Goal: Navigation & Orientation: Find specific page/section

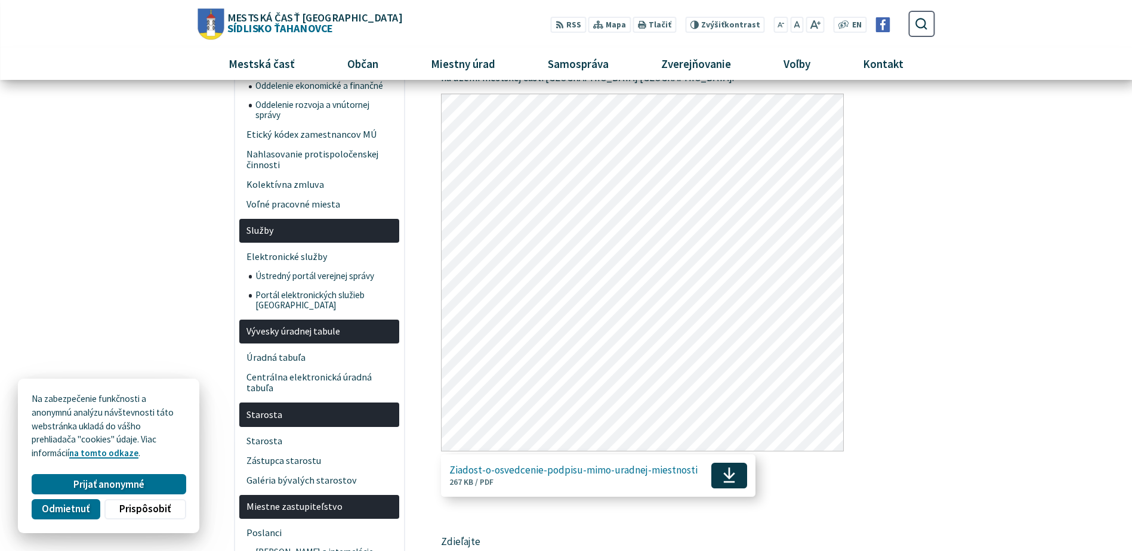
scroll to position [716, 0]
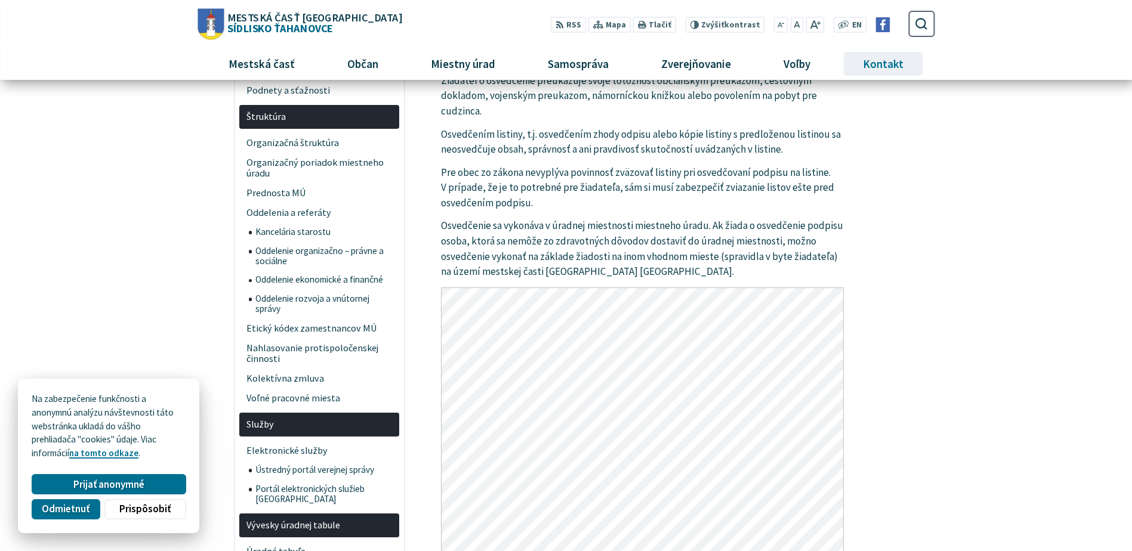
click at [887, 64] on span "Kontakt" at bounding box center [883, 64] width 50 height 32
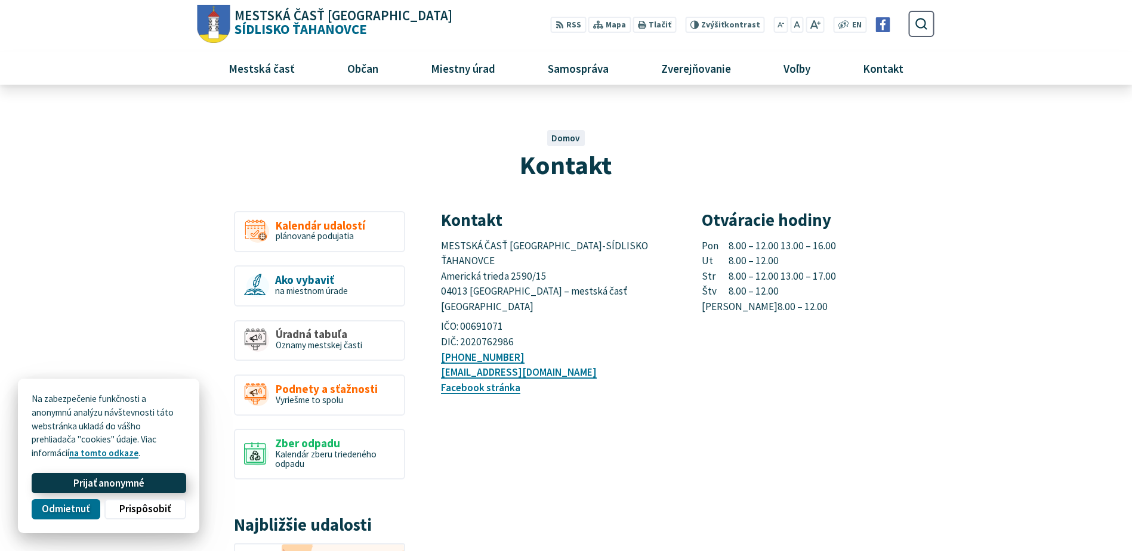
click at [137, 482] on span "Prijať anonymné" at bounding box center [108, 483] width 71 height 13
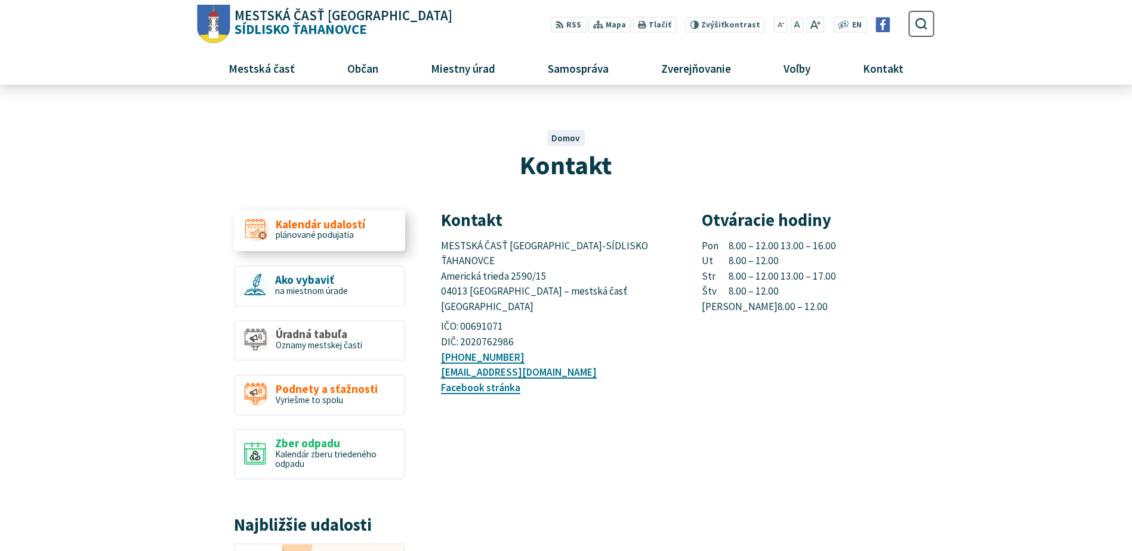
click at [325, 226] on span "Kalendár udalostí" at bounding box center [320, 224] width 89 height 13
click at [328, 341] on span "Oznamy mestskej časti" at bounding box center [319, 343] width 86 height 11
click at [313, 333] on span "Úradná tabuľa" at bounding box center [319, 333] width 86 height 13
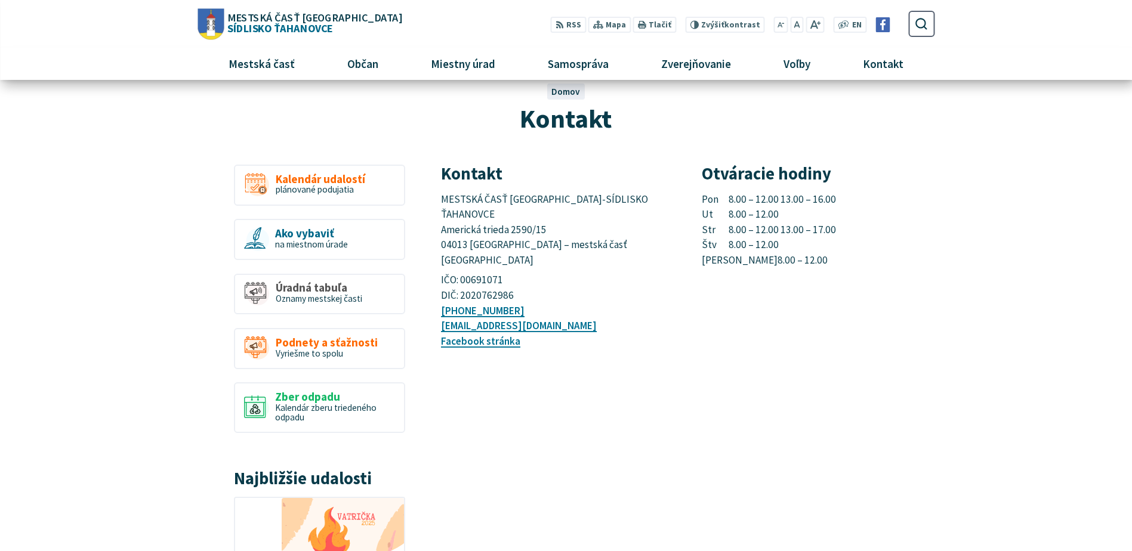
scroll to position [119, 0]
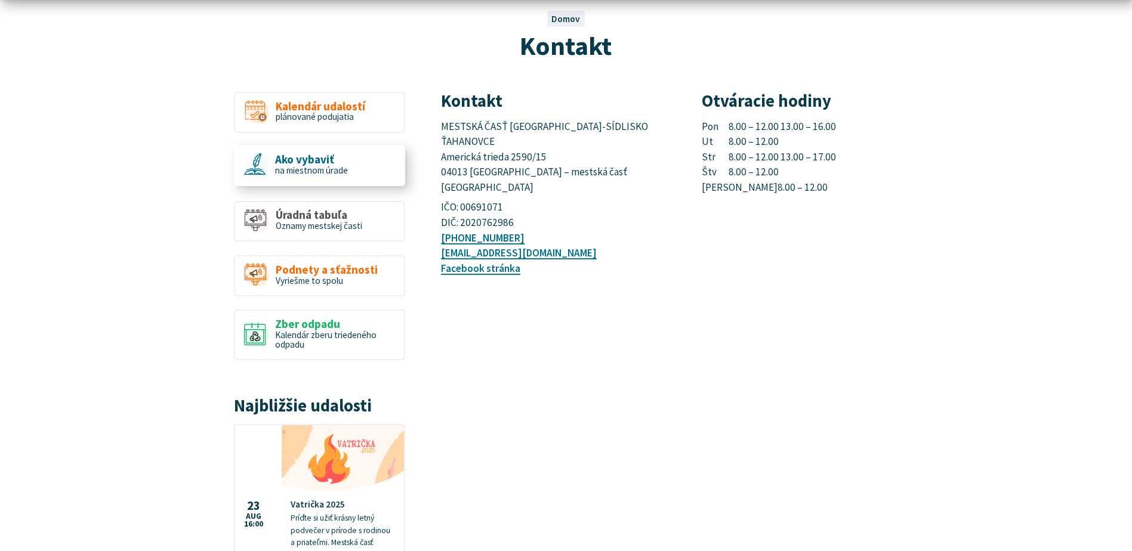
click at [322, 166] on span "na miestnom úrade" at bounding box center [311, 170] width 73 height 11
